Goal: Information Seeking & Learning: Find specific fact

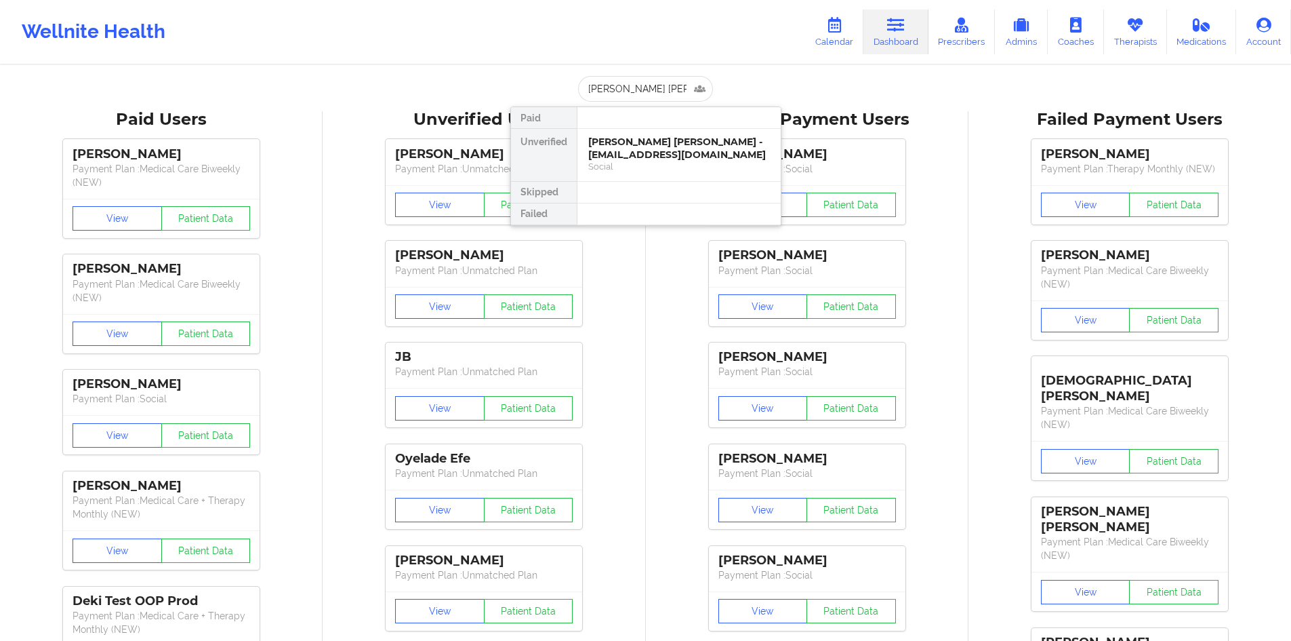
click at [643, 159] on div "[PERSON_NAME] [PERSON_NAME] - [EMAIL_ADDRESS][DOMAIN_NAME]" at bounding box center [679, 148] width 182 height 25
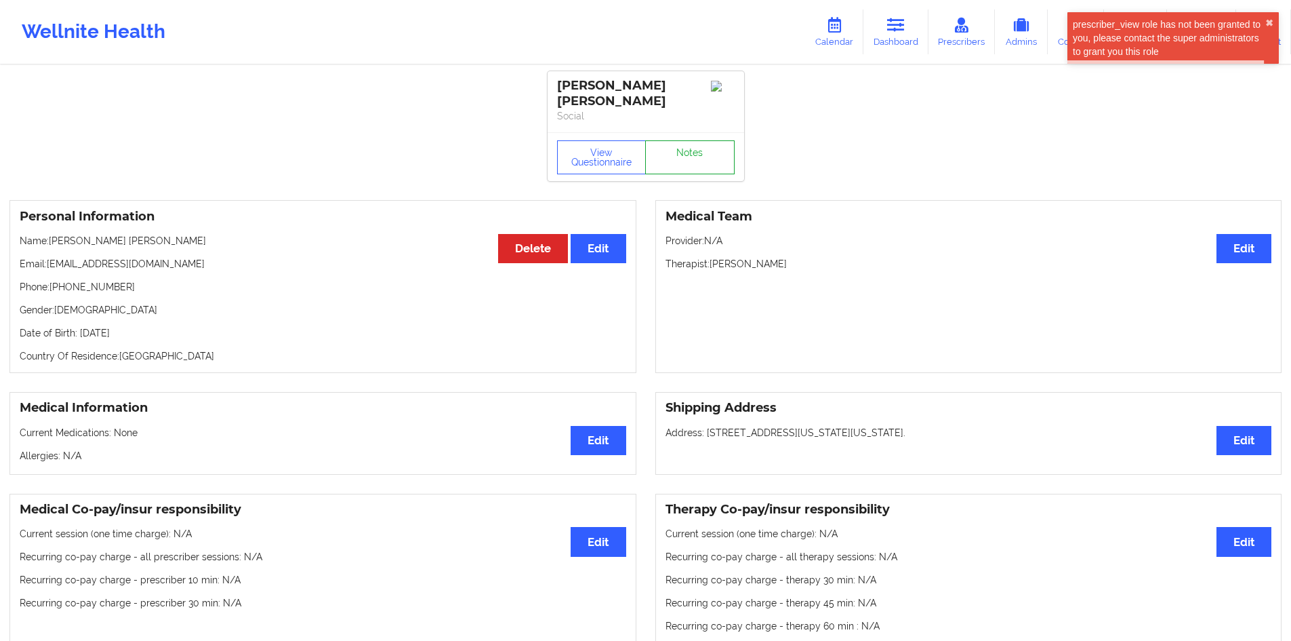
click at [710, 151] on link "Notes" at bounding box center [689, 157] width 89 height 34
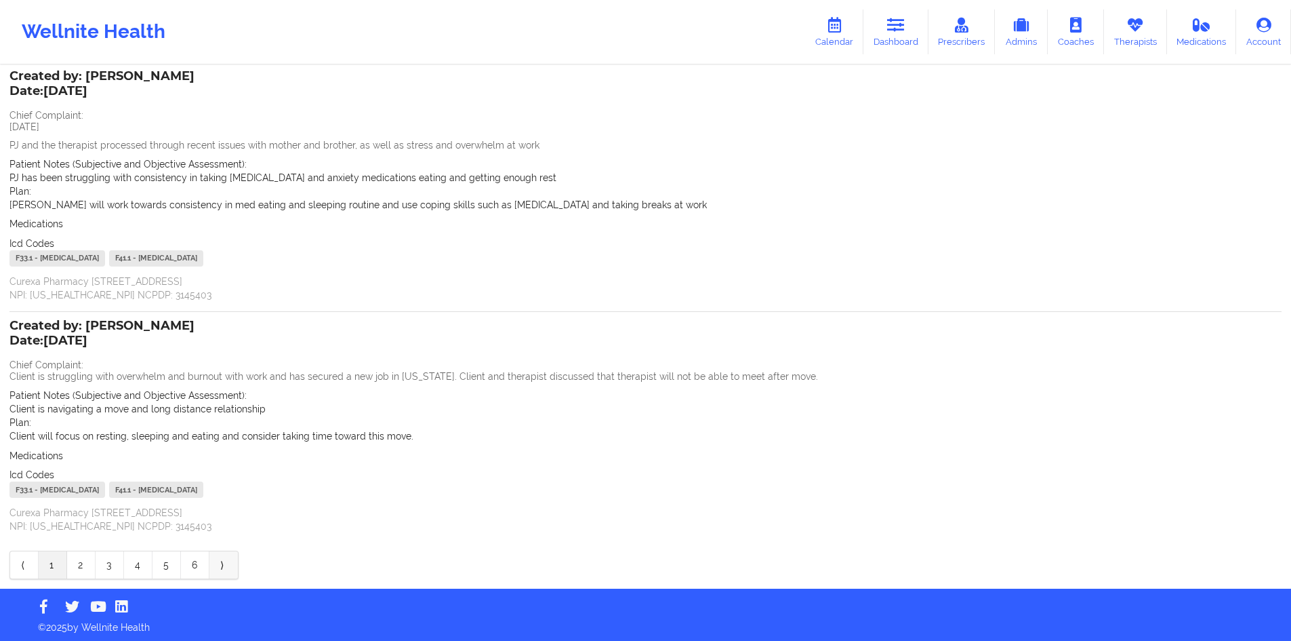
scroll to position [83, 0]
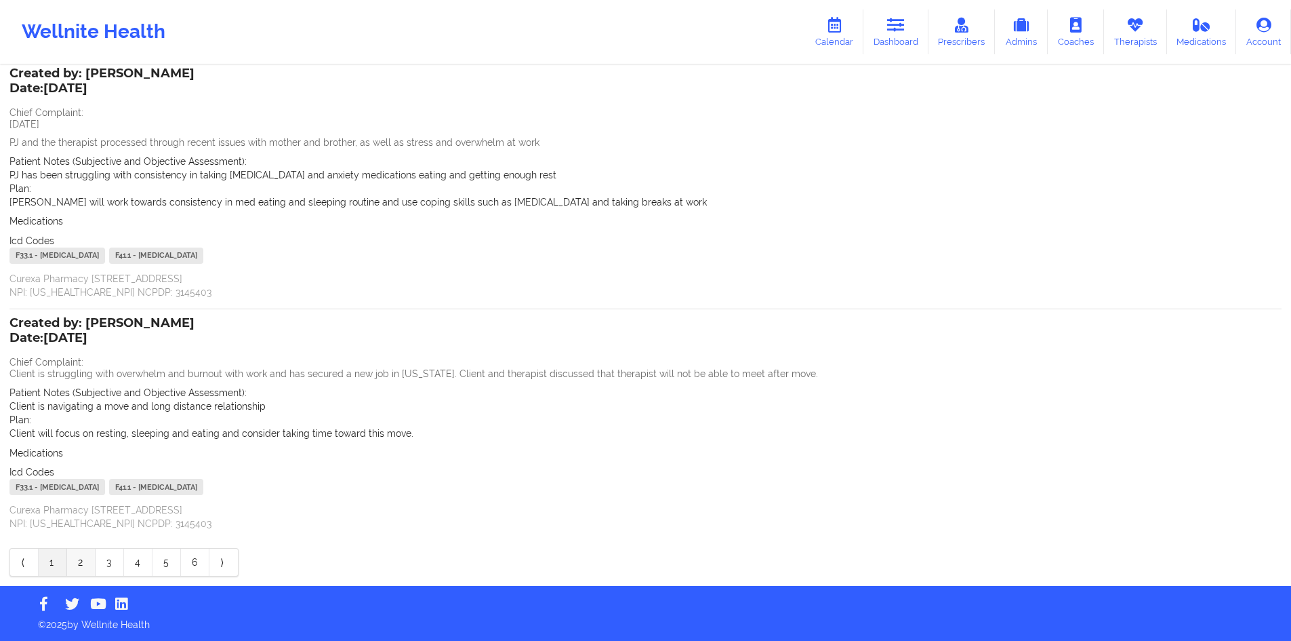
click at [86, 568] on link "2" at bounding box center [81, 561] width 28 height 27
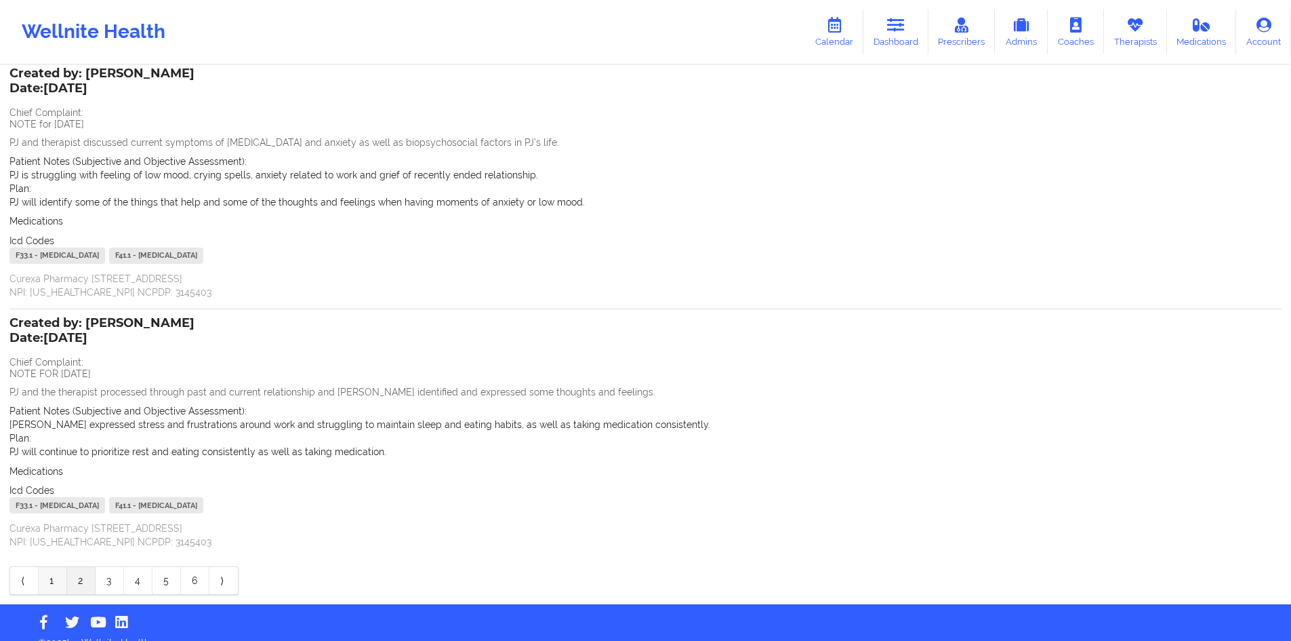
click at [53, 578] on link "1" at bounding box center [53, 580] width 28 height 27
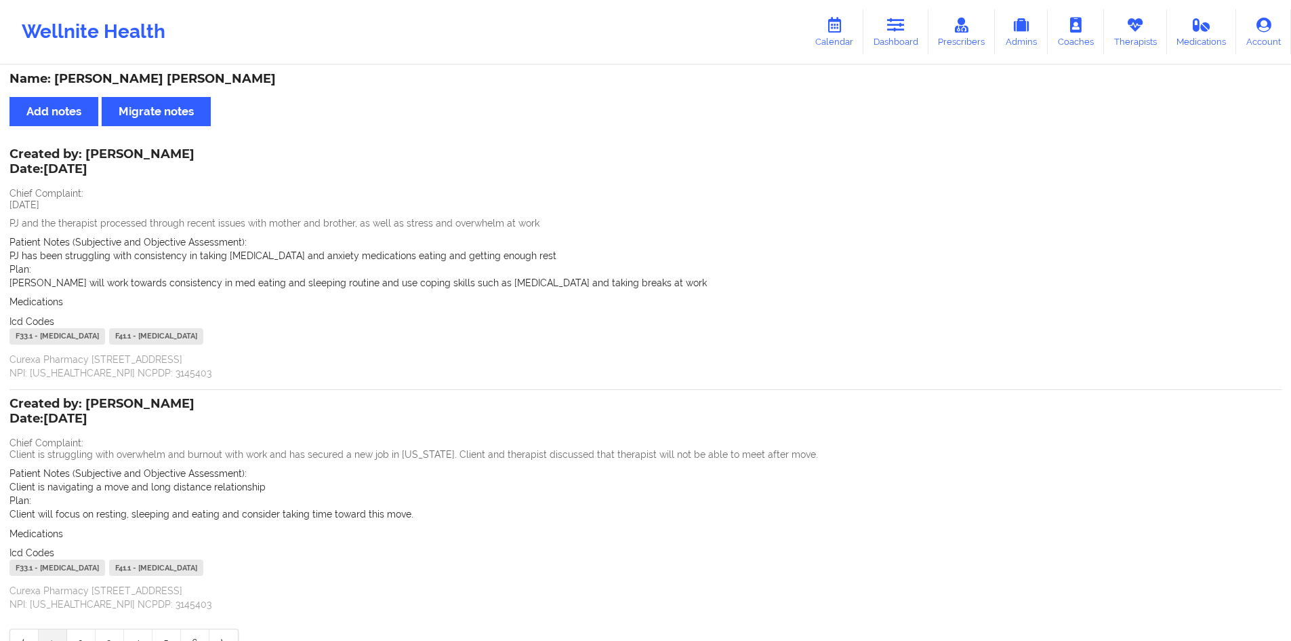
scroll to position [0, 0]
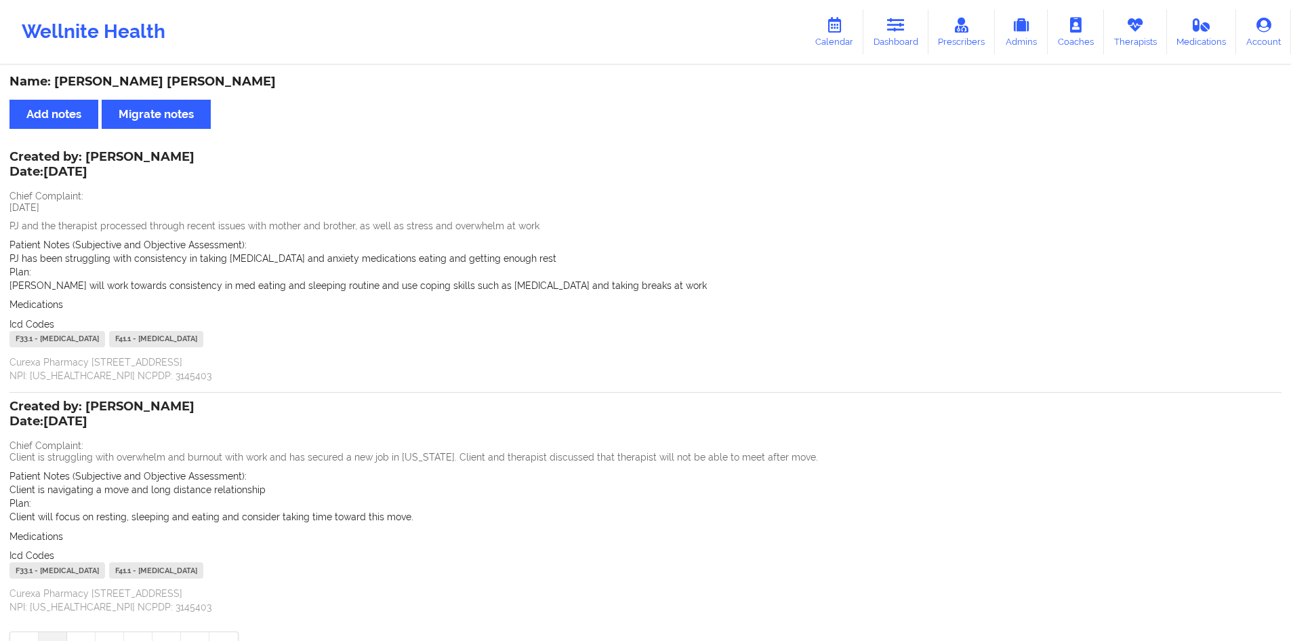
click at [73, 321] on div "Icd Codes [MEDICAL_DATA] - [MEDICAL_DATA] F41.1 - [MEDICAL_DATA]" at bounding box center [645, 333] width 1272 height 33
drag, startPoint x: 380, startPoint y: 343, endPoint x: 10, endPoint y: 195, distance: 397.9
click at [10, 195] on div "Created by: [PERSON_NAME] Date: [DATE] Chief Complaint: [DATE] PJ and the thera…" at bounding box center [645, 268] width 1272 height 230
copy div "Chief Complaint: [DATE] PJ and the therapist processed through recent issues wi…"
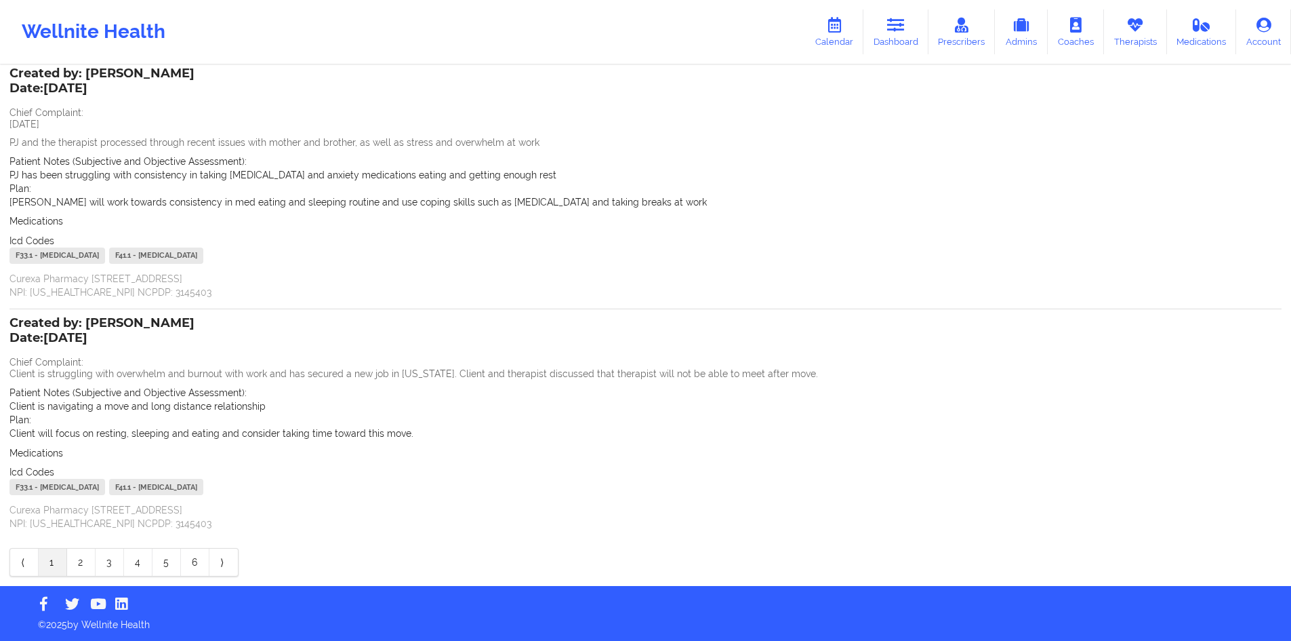
copy div "Chief Complaint: [DATE] PJ and the therapist processed through recent issues wi…"
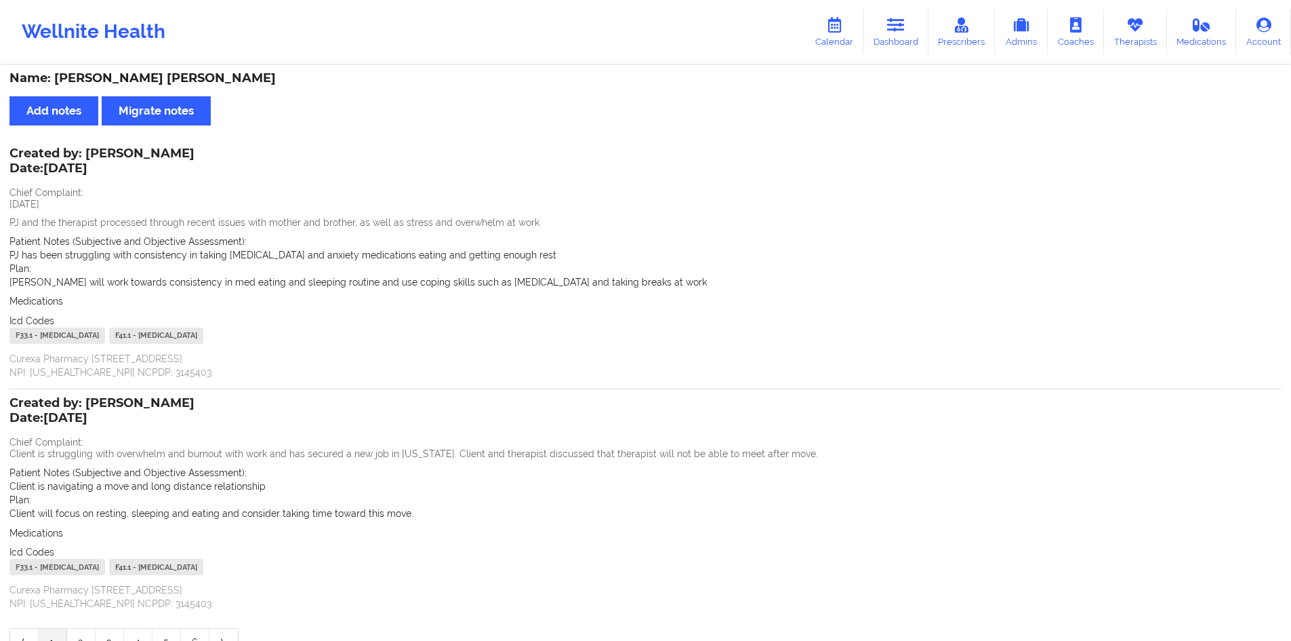
scroll to position [0, 0]
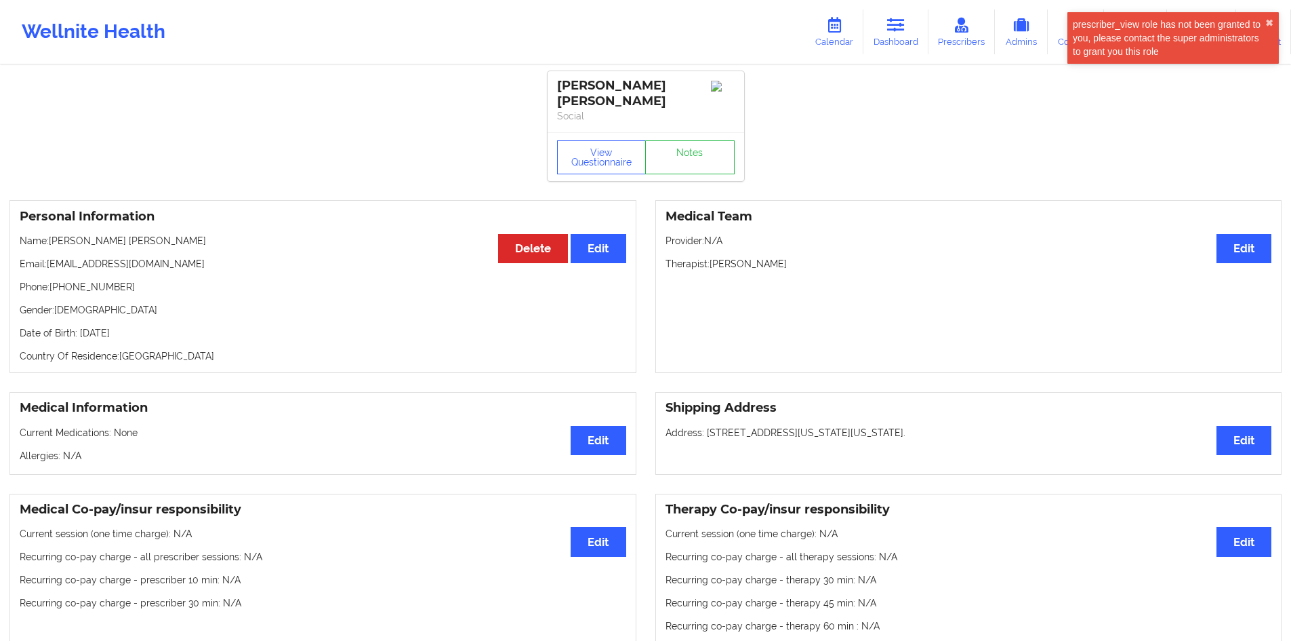
click at [126, 234] on p "Name: [PERSON_NAME] [PERSON_NAME]" at bounding box center [323, 241] width 607 height 14
drag, startPoint x: 126, startPoint y: 228, endPoint x: 72, endPoint y: 235, distance: 54.7
click at [72, 235] on p "Name: [PERSON_NAME] [PERSON_NAME]" at bounding box center [323, 241] width 607 height 14
copy p "[PERSON_NAME] [PERSON_NAME]"
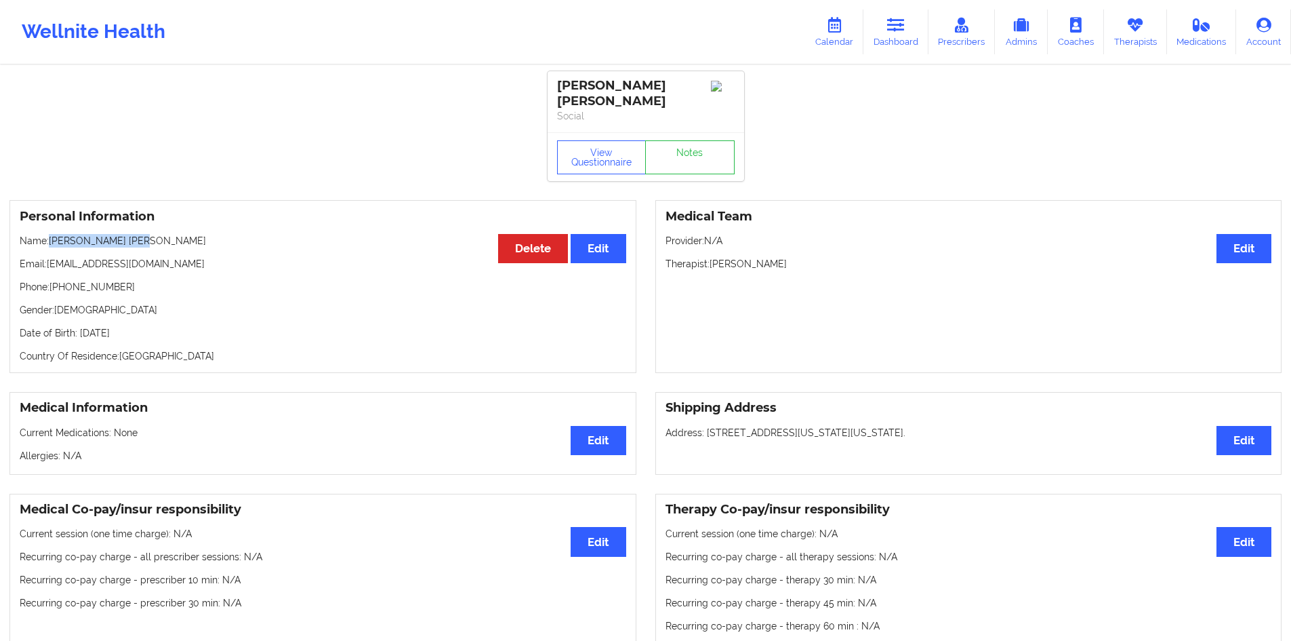
click at [62, 234] on p "Name: [PERSON_NAME] [PERSON_NAME]" at bounding box center [323, 241] width 607 height 14
click at [64, 234] on p "Name: [PERSON_NAME] [PERSON_NAME]" at bounding box center [323, 241] width 607 height 14
copy p "[PERSON_NAME]"
click at [668, 140] on link "Notes" at bounding box center [689, 157] width 89 height 34
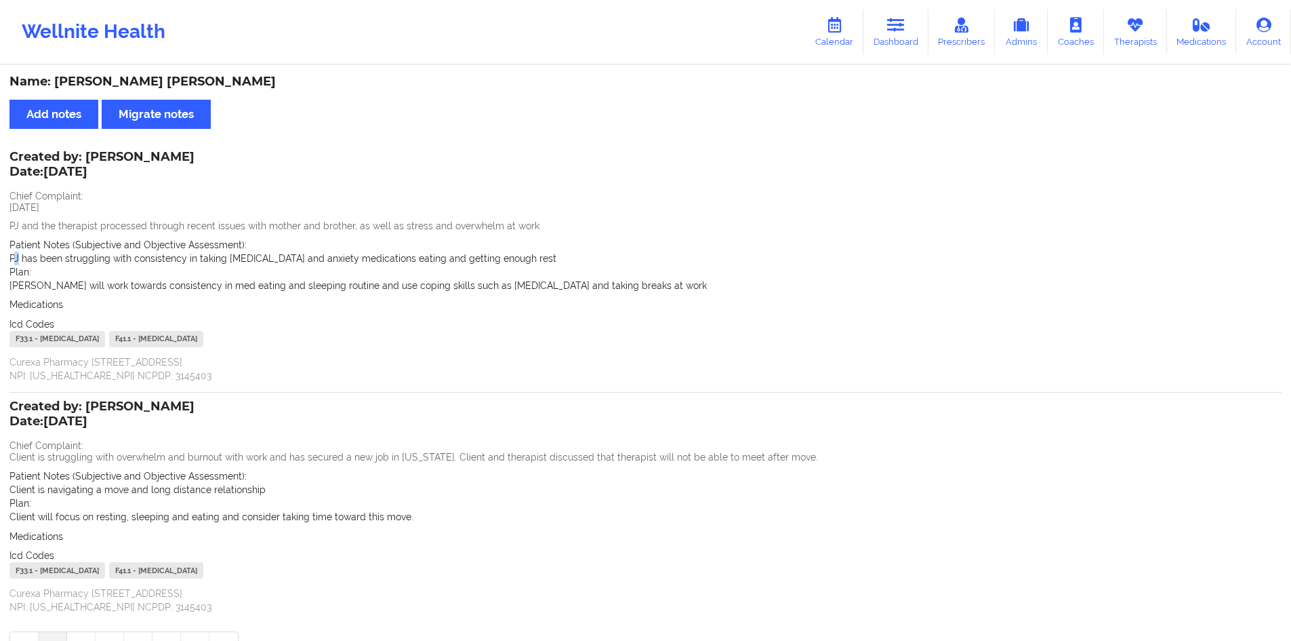
drag, startPoint x: 20, startPoint y: 258, endPoint x: 10, endPoint y: 258, distance: 9.5
click at [10, 258] on p "PJ has been struggling with consistency in taking [MEDICAL_DATA] and anxiety me…" at bounding box center [645, 259] width 1272 height 14
click at [281, 220] on p "PJ and the therapist processed through recent issues with mother and brother, a…" at bounding box center [645, 226] width 1272 height 14
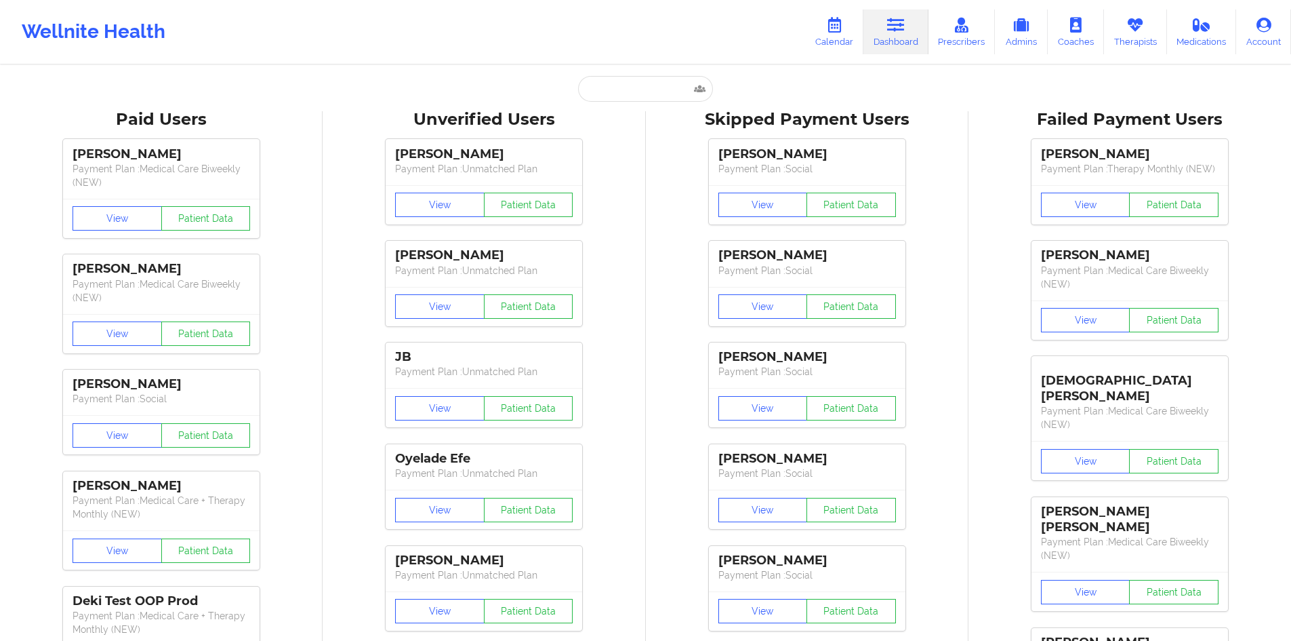
click at [626, 89] on input "text" at bounding box center [645, 89] width 134 height 26
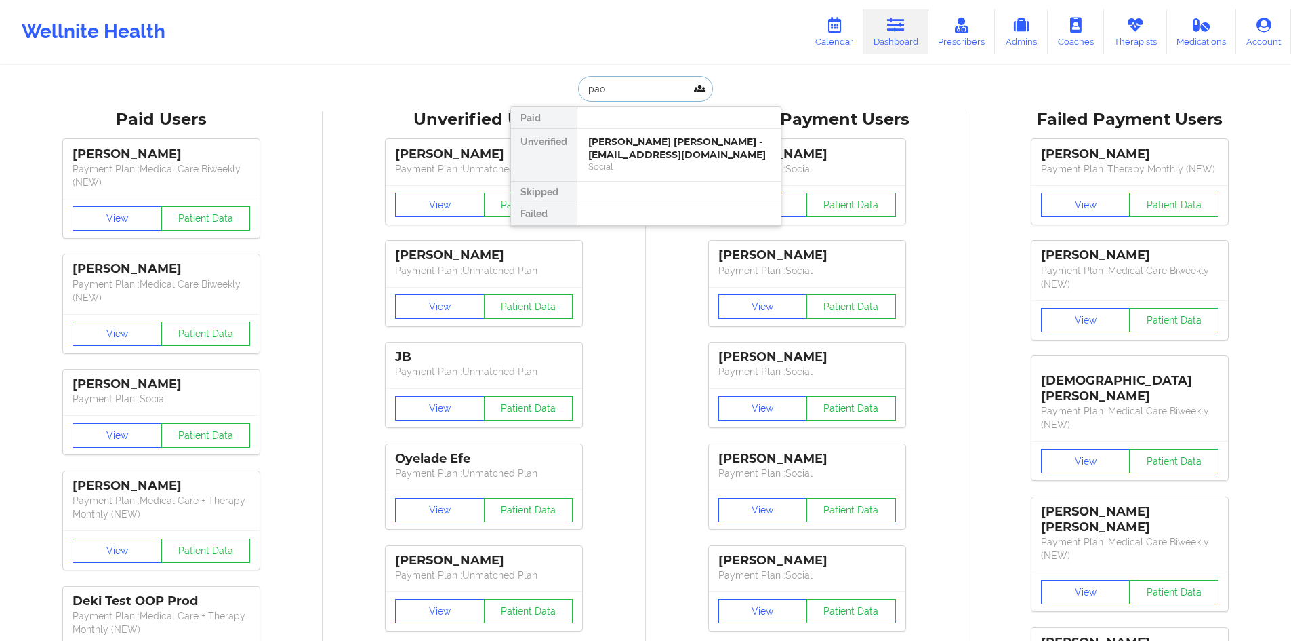
type input "paol"
click at [673, 163] on div "Social" at bounding box center [679, 167] width 182 height 12
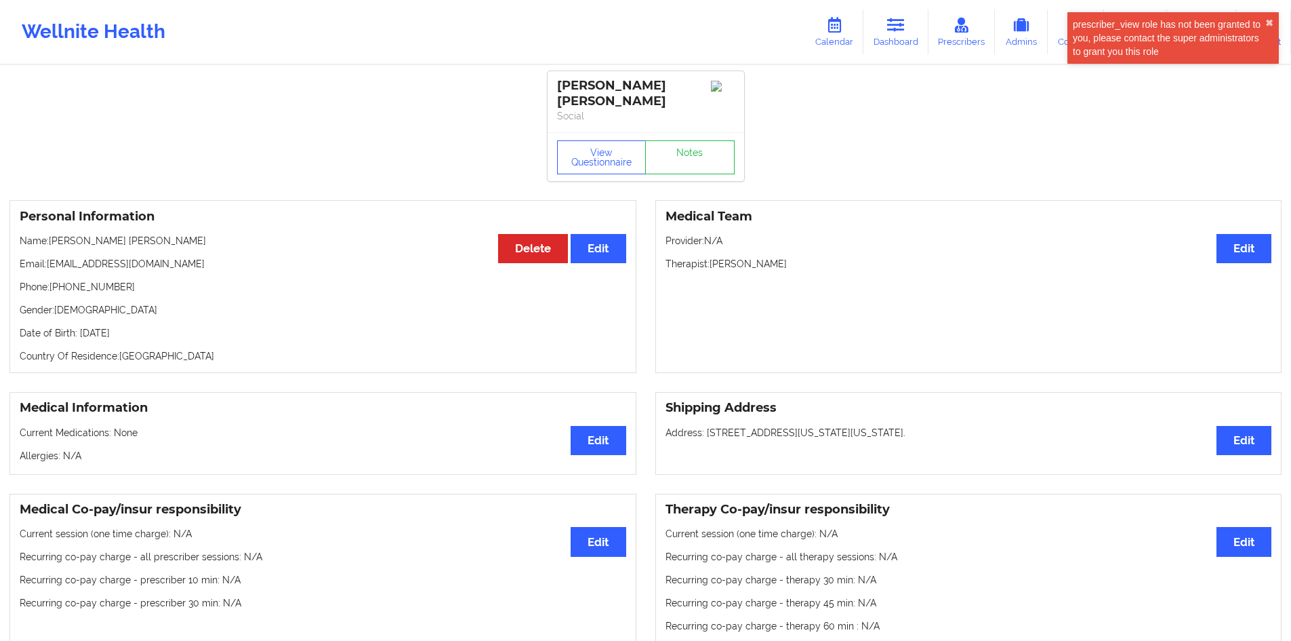
click at [740, 257] on p "Therapist: [PERSON_NAME]" at bounding box center [969, 264] width 607 height 14
click at [746, 257] on p "Therapist: [PERSON_NAME]" at bounding box center [969, 264] width 607 height 14
copy p "[PERSON_NAME]"
